Goal: Transaction & Acquisition: Purchase product/service

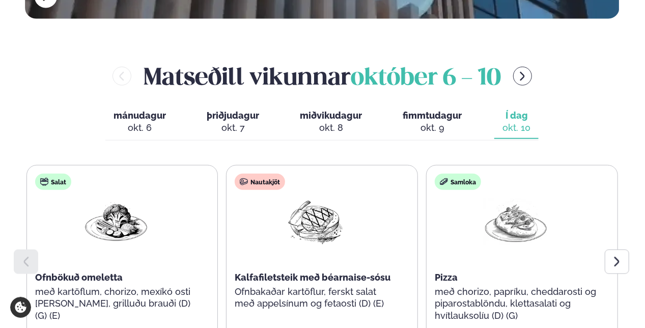
scroll to position [418, 0]
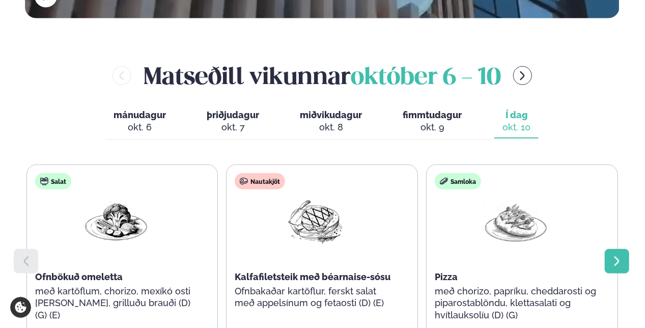
click at [619, 255] on icon at bounding box center [617, 261] width 12 height 12
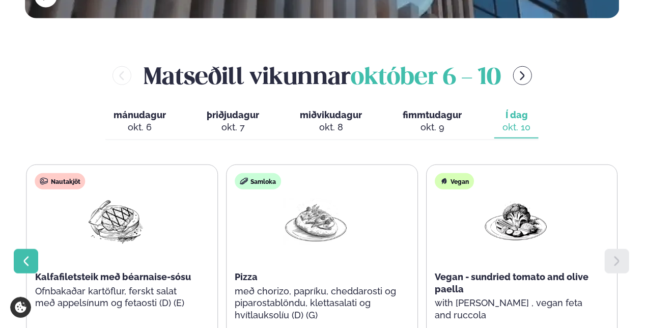
click at [24, 256] on icon at bounding box center [25, 261] width 5 height 10
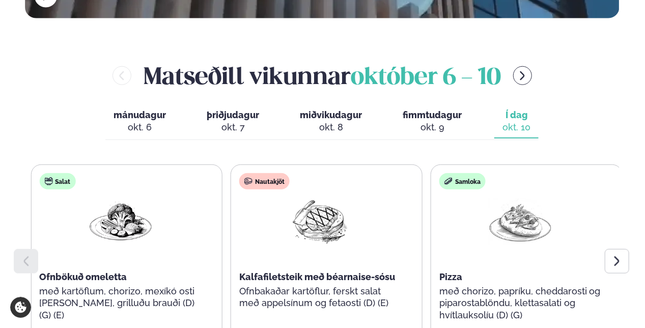
click at [245, 271] on span "Kalfafiletsteik með béarnaise-sósu" at bounding box center [317, 276] width 156 height 11
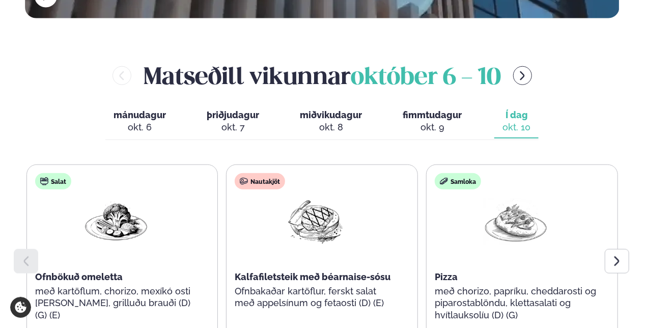
click at [24, 255] on icon at bounding box center [26, 261] width 12 height 12
click at [618, 255] on icon at bounding box center [617, 261] width 12 height 12
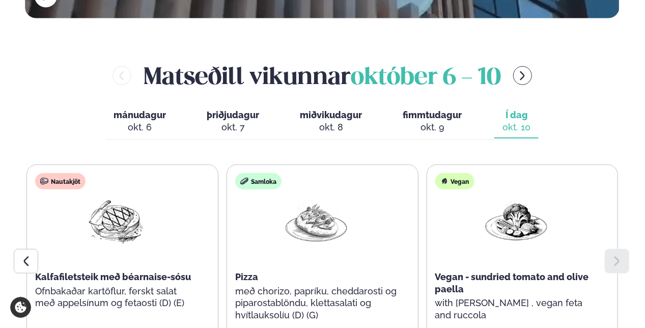
click at [480, 299] on div "Vegan Vegan - sundried tomato and olive paella with zucchini , vegan feta and r…" at bounding box center [522, 252] width 192 height 176
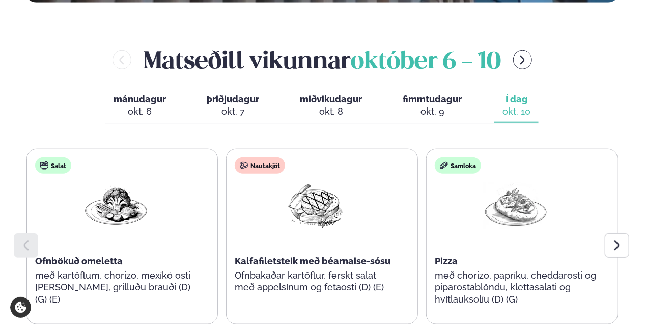
scroll to position [437, 0]
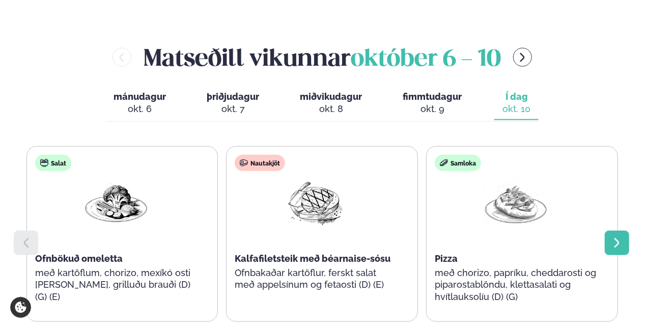
click at [609, 231] on div at bounding box center [617, 243] width 24 height 24
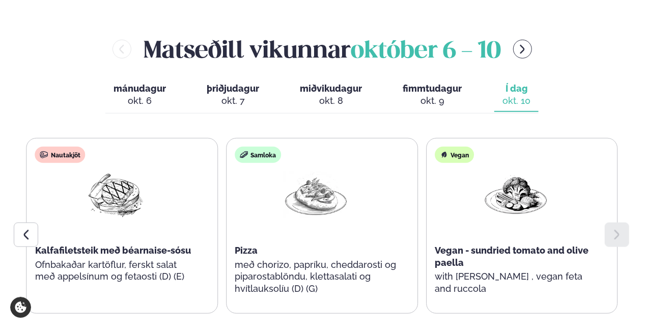
scroll to position [444, 0]
click at [27, 223] on div at bounding box center [26, 235] width 24 height 24
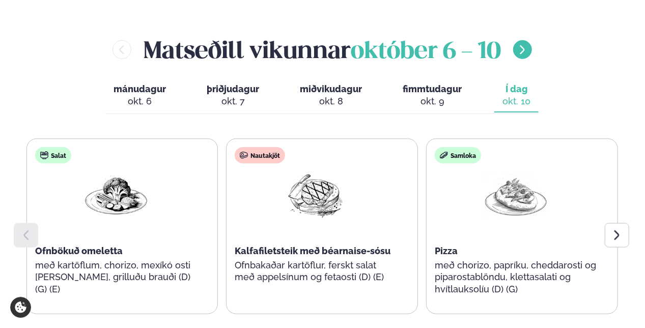
click at [532, 40] on button "menu-btn-right" at bounding box center [522, 49] width 19 height 19
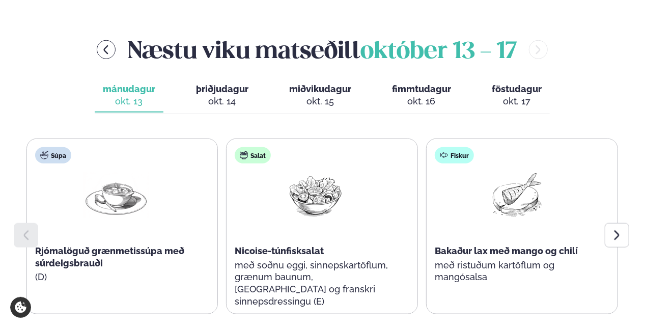
click at [617, 230] on icon at bounding box center [616, 235] width 5 height 10
